Goal: Navigation & Orientation: Find specific page/section

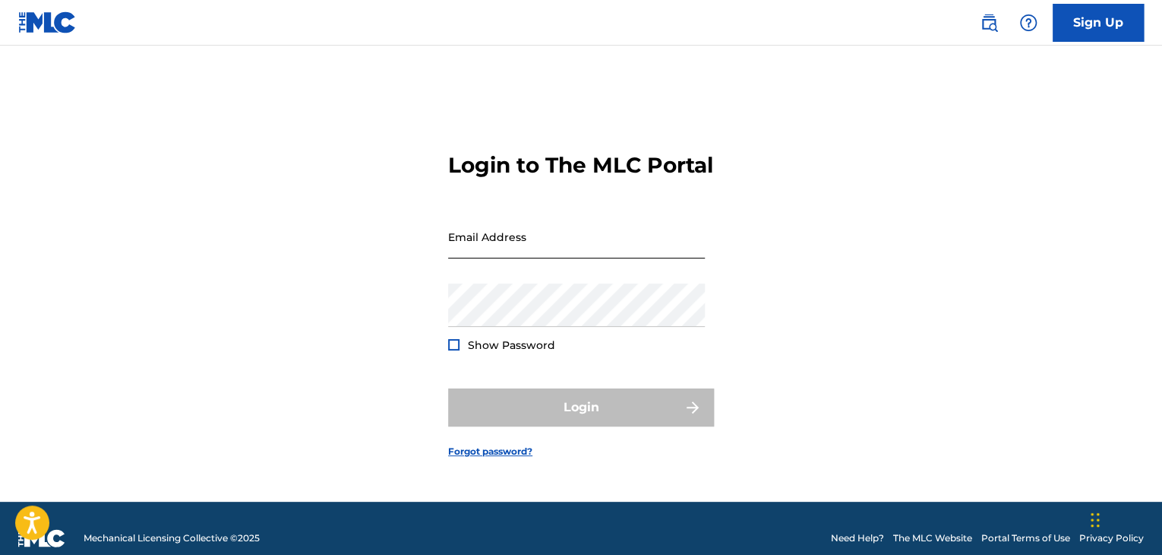
click at [521, 244] on input "Email Address" at bounding box center [576, 236] width 257 height 43
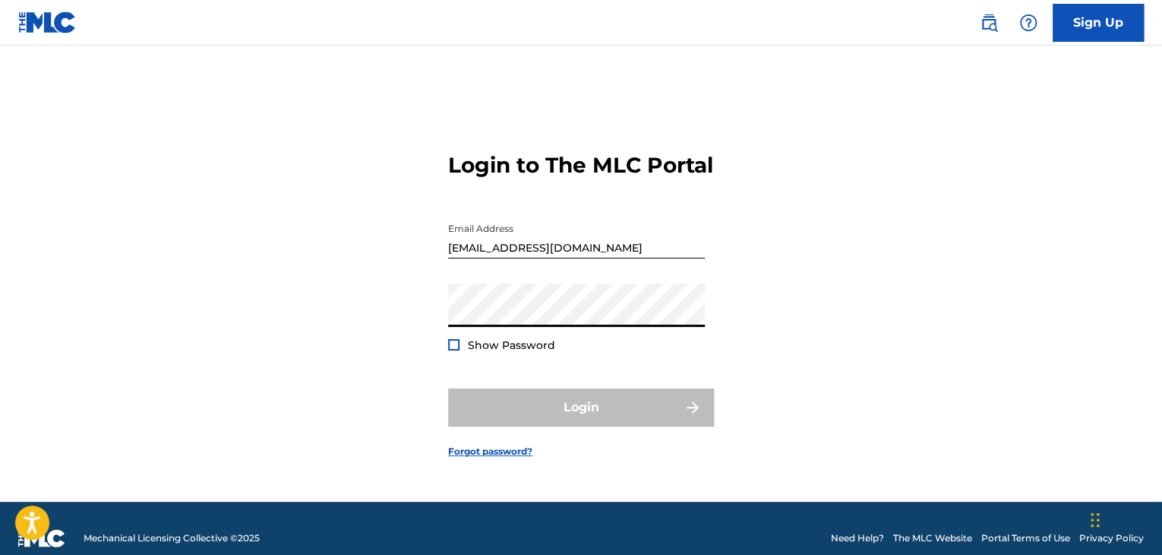
type input "[PERSON_NAME][EMAIL_ADDRESS][PERSON_NAME][DOMAIN_NAME]"
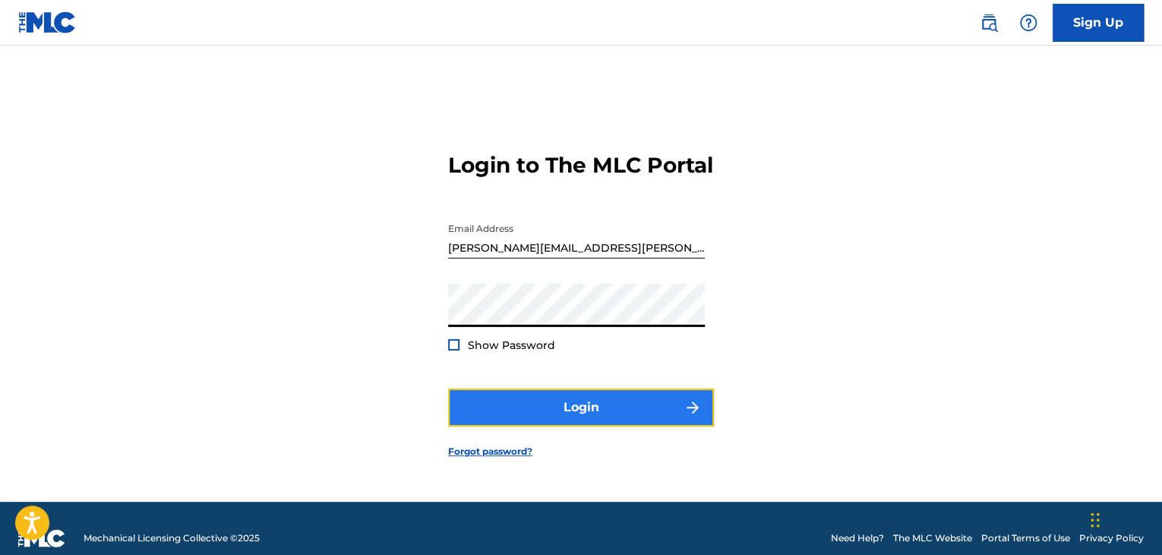
click at [538, 426] on button "Login" at bounding box center [581, 407] width 266 height 38
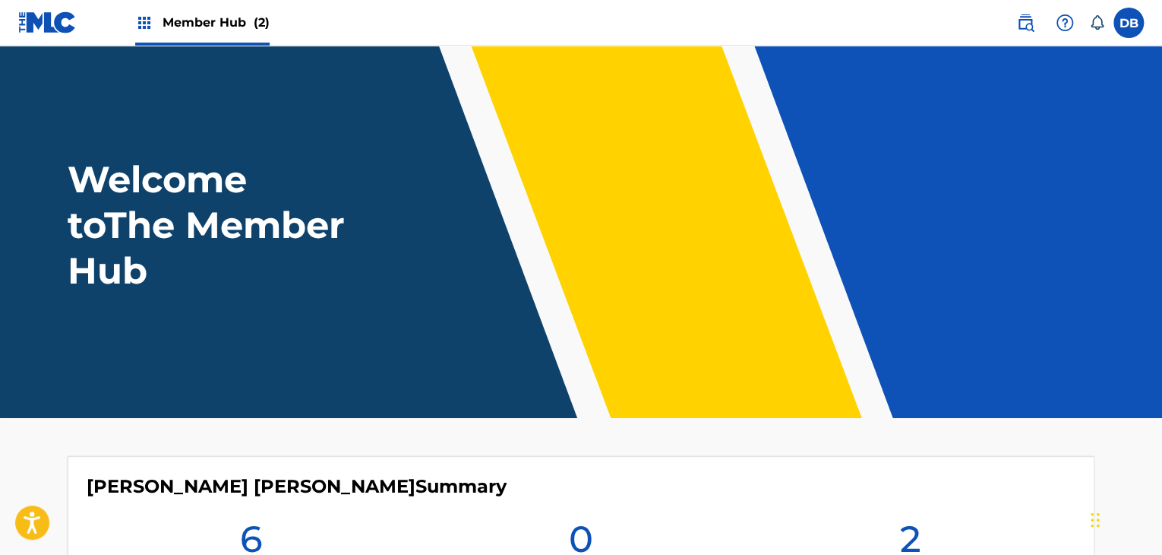
click at [230, 24] on span "Member Hub (2)" at bounding box center [216, 22] width 107 height 17
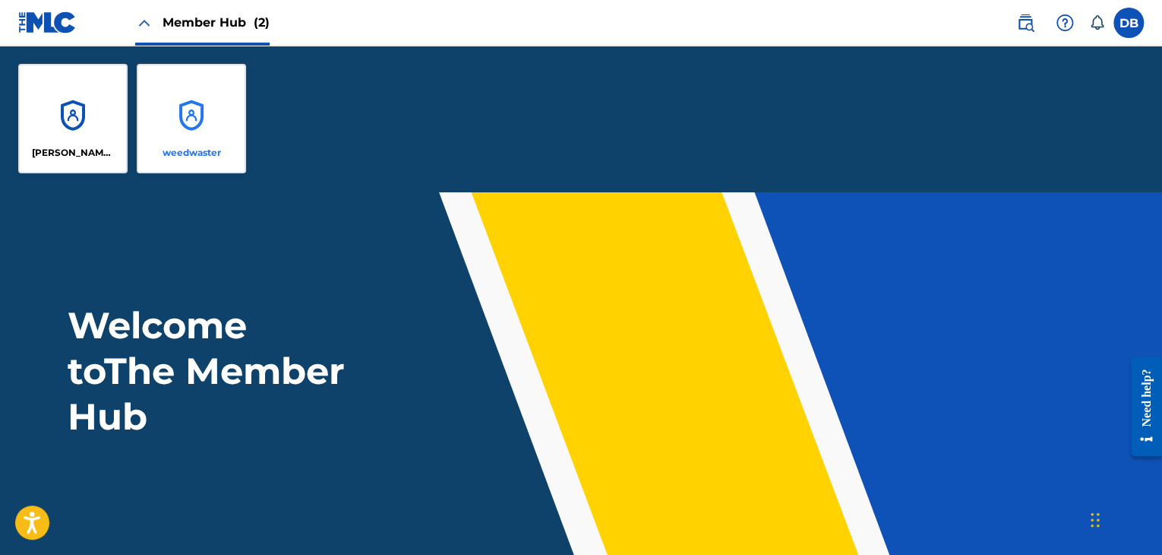
click at [210, 109] on div "weedwaster" at bounding box center [191, 118] width 109 height 109
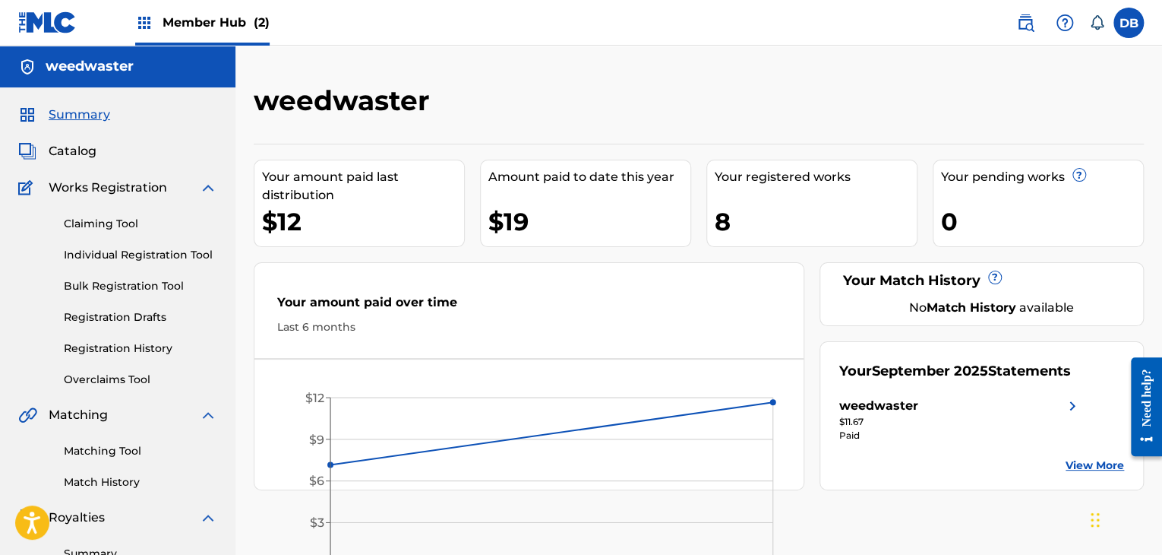
click at [198, 15] on span "Member Hub (2)" at bounding box center [216, 22] width 107 height 17
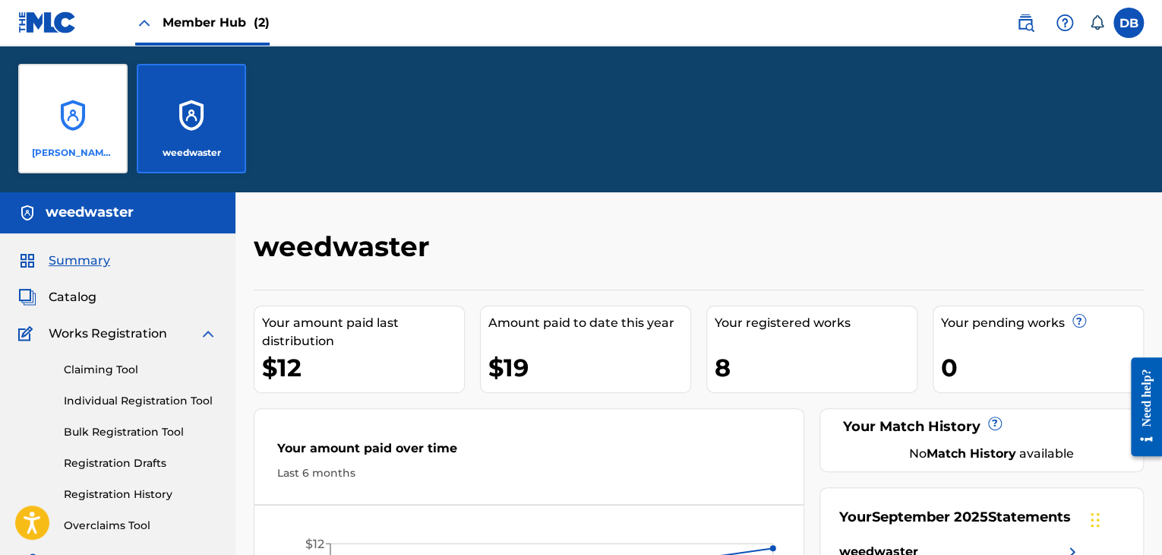
click at [101, 120] on div "[PERSON_NAME] [PERSON_NAME]" at bounding box center [72, 118] width 109 height 109
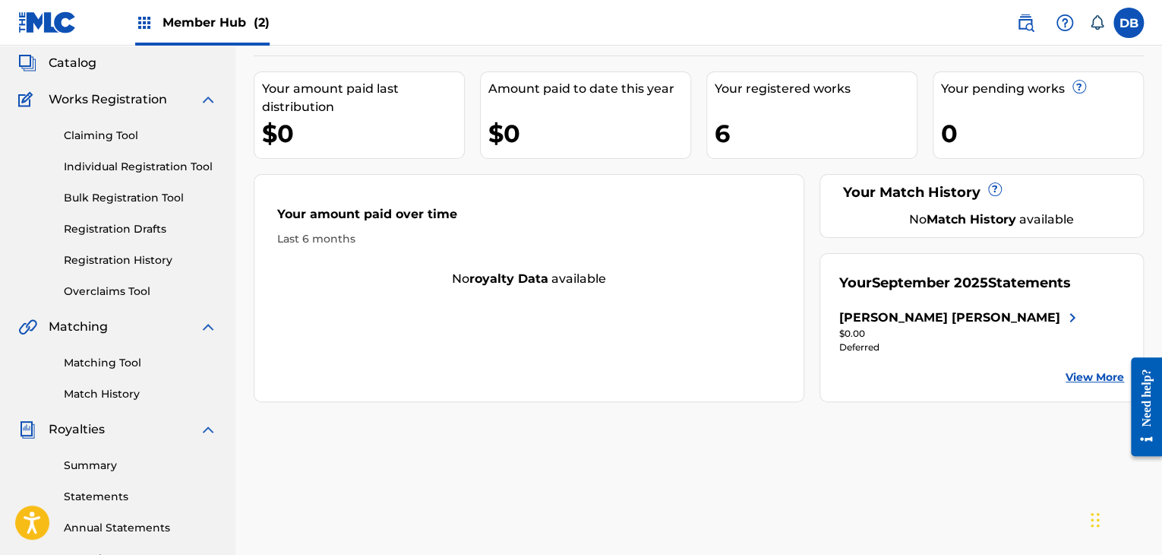
scroll to position [76, 0]
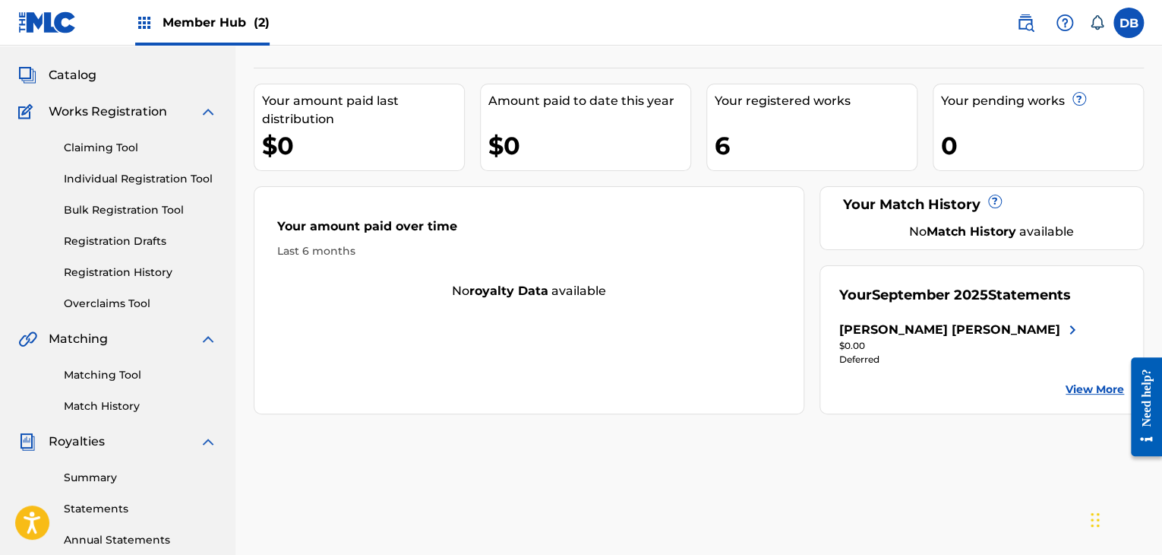
click at [862, 362] on div "Deferred" at bounding box center [960, 360] width 242 height 14
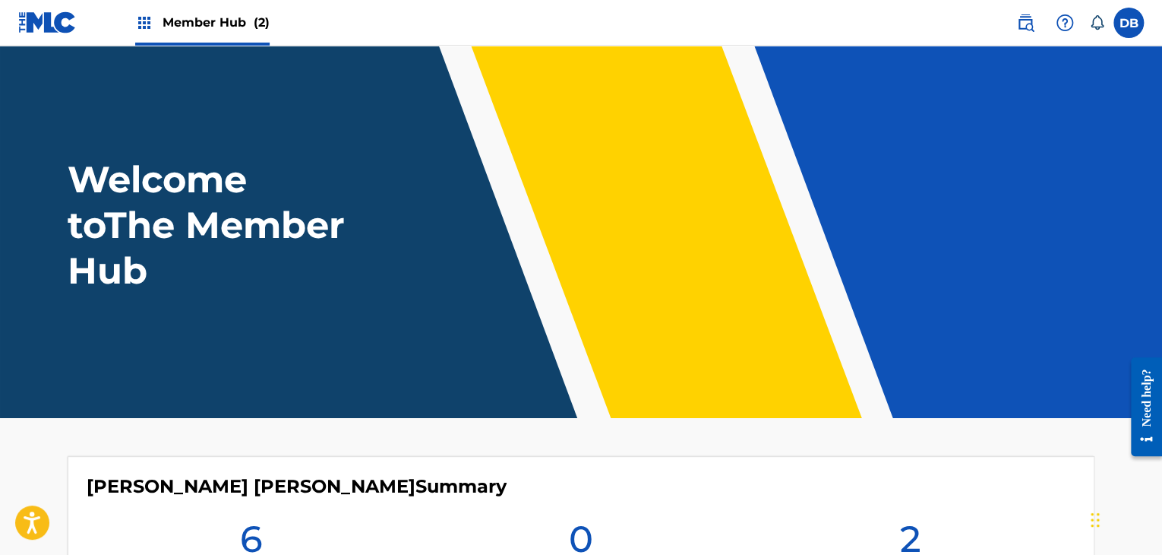
click at [153, 27] on img at bounding box center [144, 23] width 18 height 18
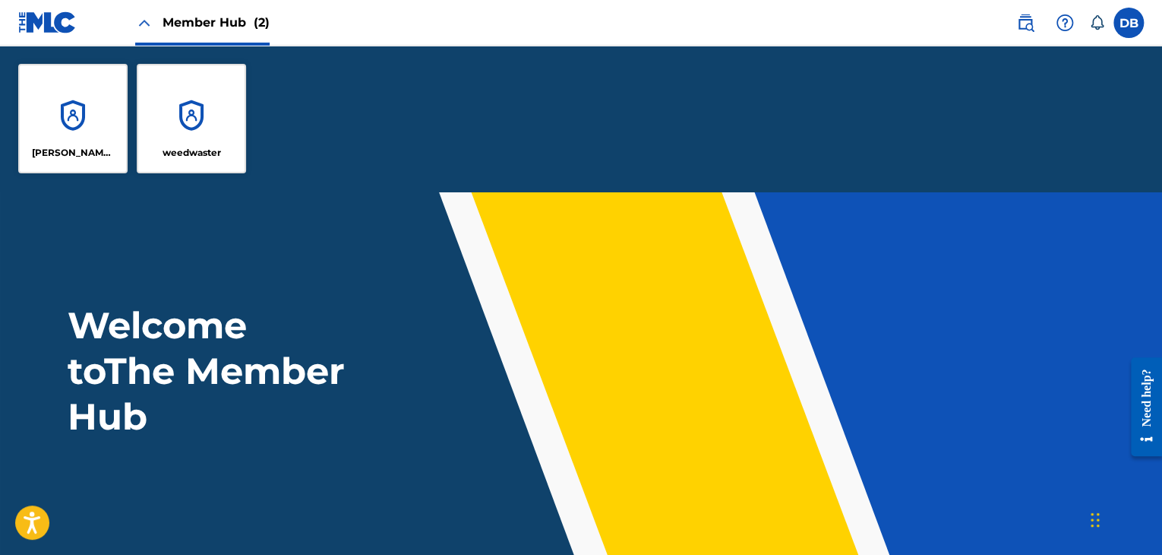
click at [152, 22] on img at bounding box center [144, 23] width 18 height 18
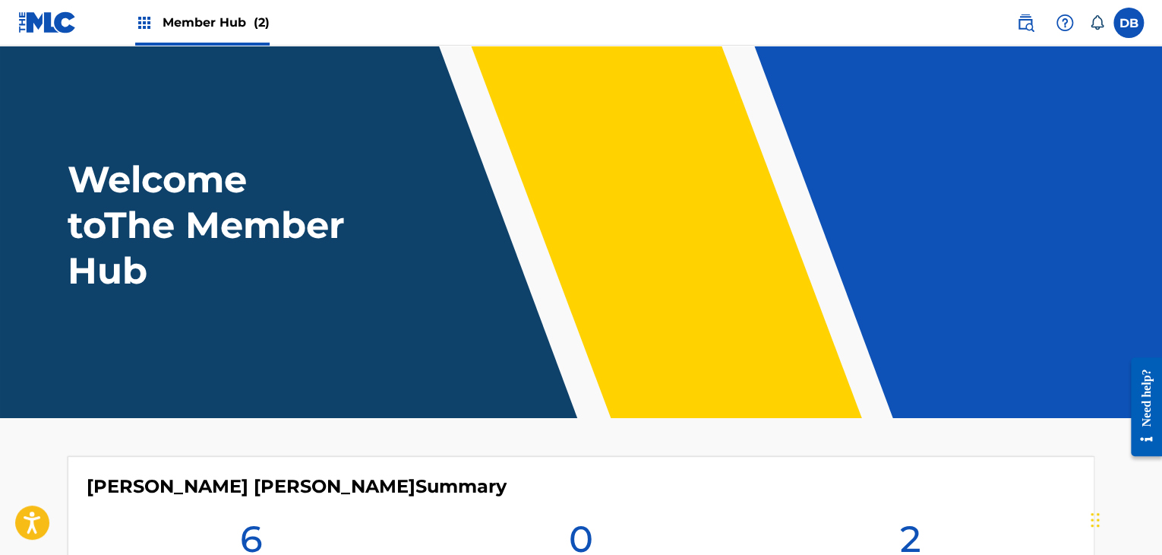
click at [161, 28] on div "Member Hub (2)" at bounding box center [202, 22] width 134 height 45
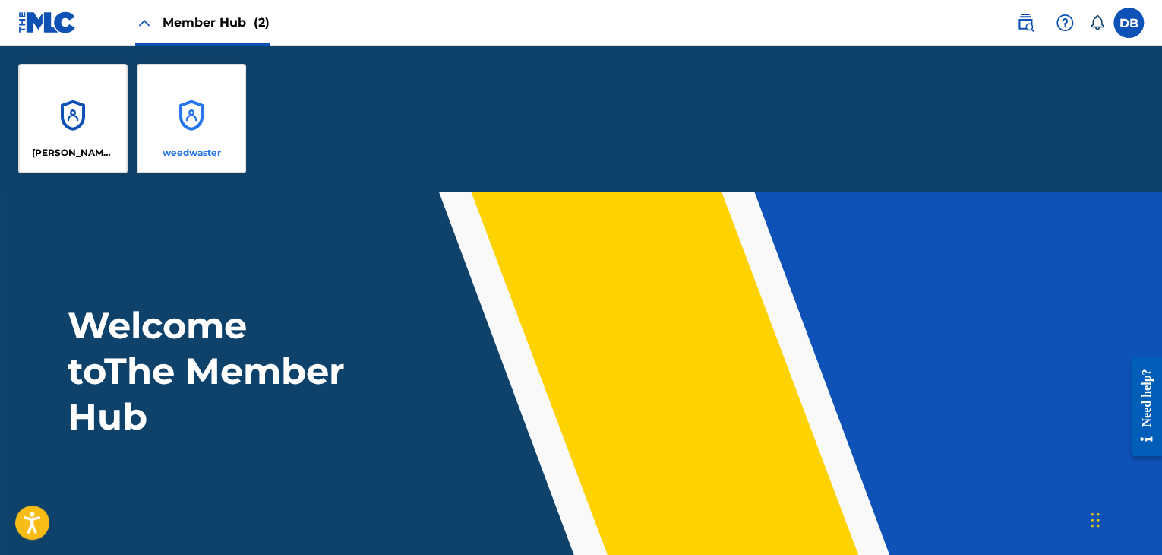
click at [180, 100] on div "weedwaster" at bounding box center [191, 118] width 109 height 109
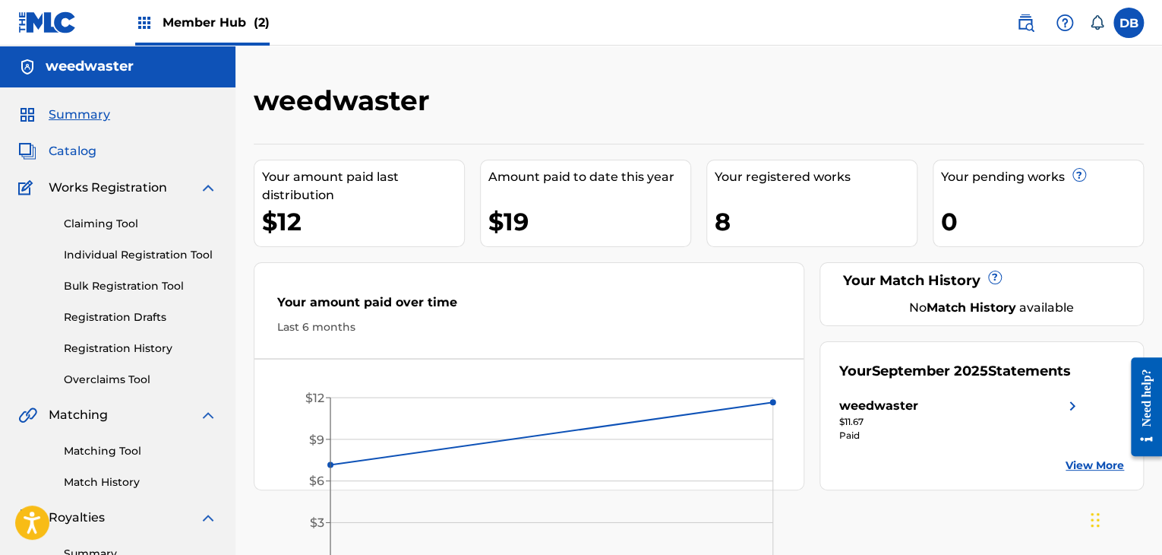
click at [64, 149] on span "Catalog" at bounding box center [73, 151] width 48 height 18
